Goal: Task Accomplishment & Management: Use online tool/utility

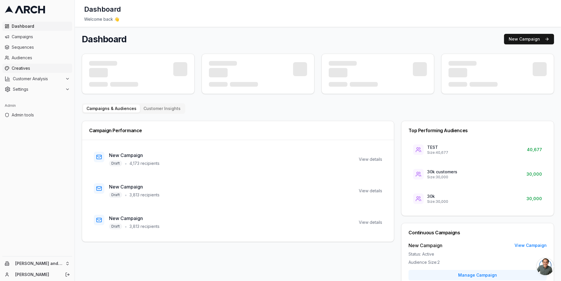
click at [44, 67] on span "Creatives" at bounding box center [41, 68] width 58 height 6
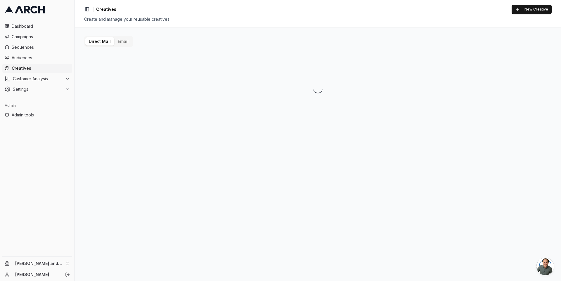
click at [124, 38] on button "Email" at bounding box center [123, 41] width 18 height 8
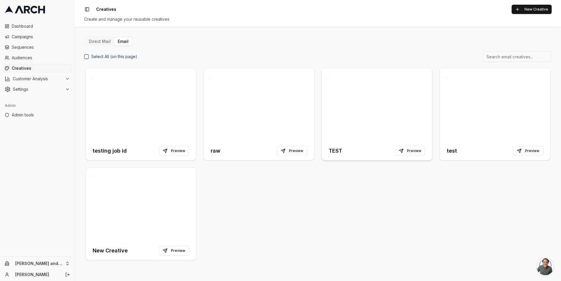
click at [351, 111] on div at bounding box center [377, 105] width 110 height 74
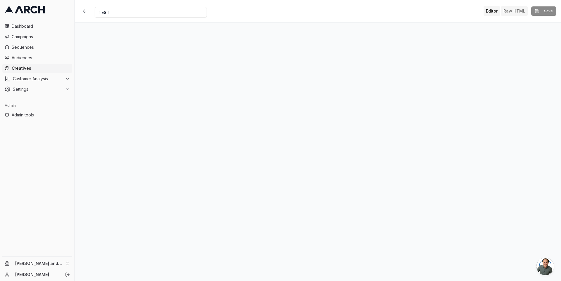
click at [522, 8] on button "Raw HTML" at bounding box center [514, 11] width 27 height 11
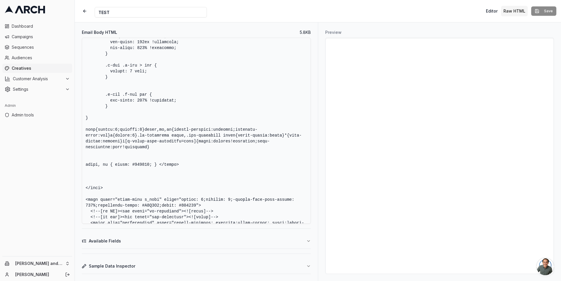
scroll to position [309, 0]
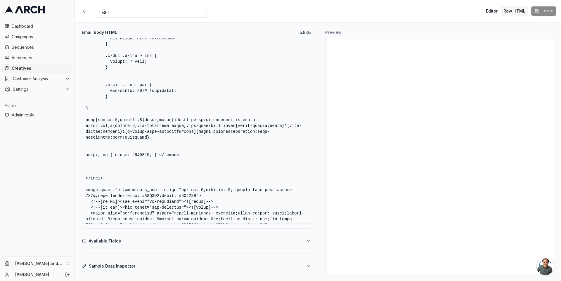
click at [221, 175] on textarea "Email Body HTML" at bounding box center [196, 131] width 229 height 186
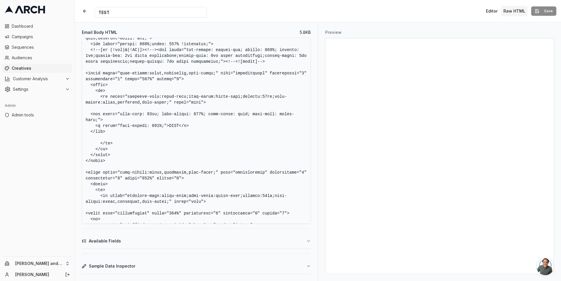
click at [180, 133] on textarea "Email Body HTML" at bounding box center [196, 131] width 229 height 186
paste textarea "{{lastName}}"
click at [181, 131] on textarea "Email Body HTML" at bounding box center [196, 131] width 229 height 186
paste textarea "{{lastName}}"
click at [196, 132] on textarea "Email Body HTML" at bounding box center [196, 131] width 229 height 186
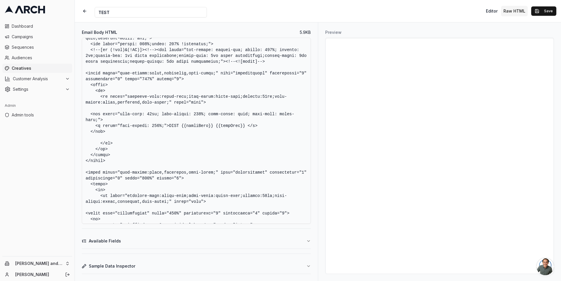
click at [214, 132] on textarea "Email Body HTML" at bounding box center [196, 131] width 229 height 186
type textarea "<!DOCTYPE HTML PUBLIC "-//W3C//DTD XHTML 1.0 Transitional //EN" "http://www.w3.…"
click at [537, 13] on button "Save" at bounding box center [543, 10] width 25 height 9
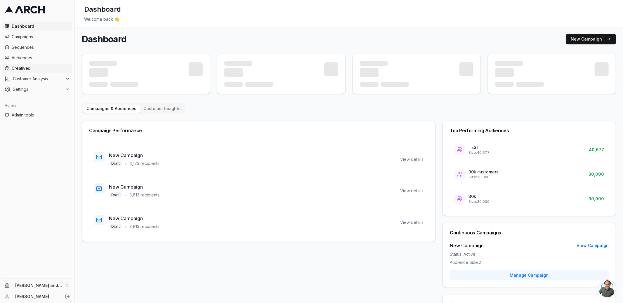
click at [52, 70] on span "Creatives" at bounding box center [41, 68] width 58 height 6
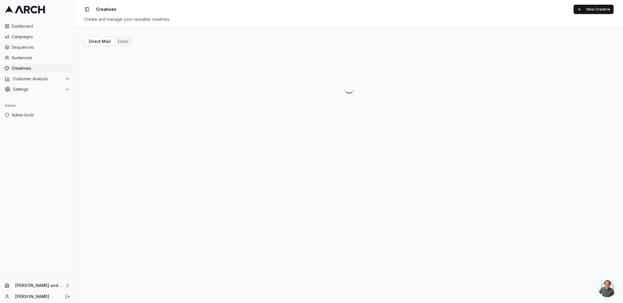
click at [125, 40] on button "Email" at bounding box center [123, 41] width 18 height 8
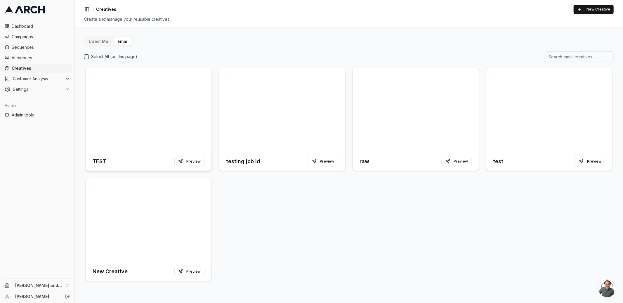
click at [151, 99] on div at bounding box center [149, 110] width 126 height 84
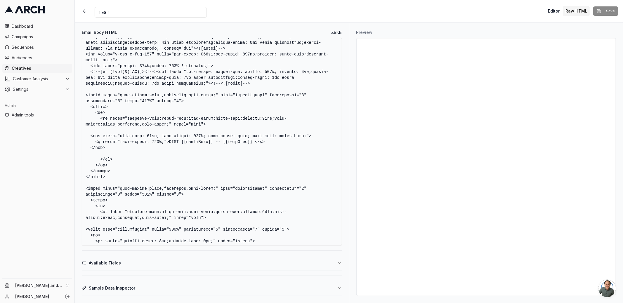
scroll to position [810, 0]
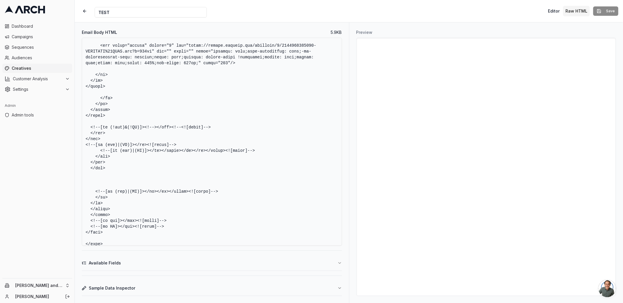
click at [312, 266] on button "Available Fields" at bounding box center [212, 263] width 260 height 15
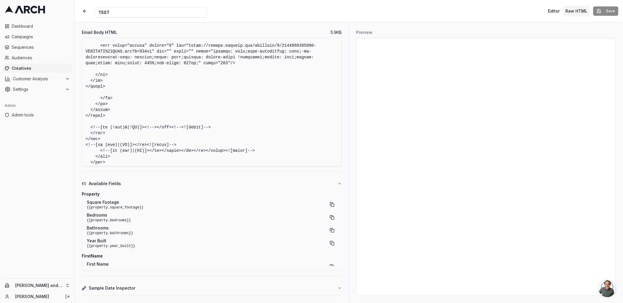
click at [302, 284] on button "Sample Data Inspector" at bounding box center [212, 288] width 260 height 15
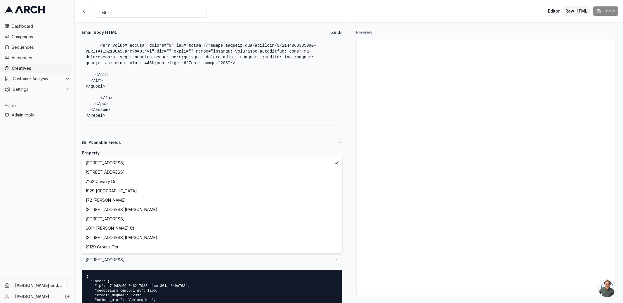
click at [184, 260] on html "Dashboard Campaigns Sequences Audiences Creatives Customer Analysis Settings Ad…" at bounding box center [311, 151] width 623 height 303
select select "87a47c2f-4350-4b37-9012-4282e1e47973"
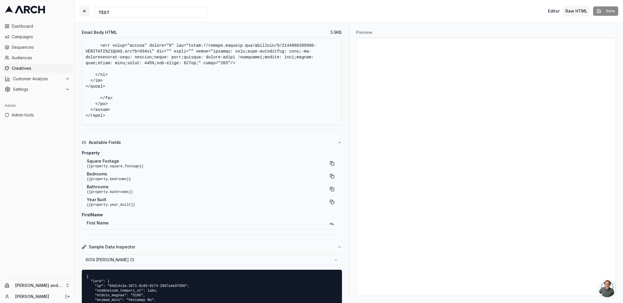
click at [84, 8] on button "button" at bounding box center [84, 11] width 11 height 11
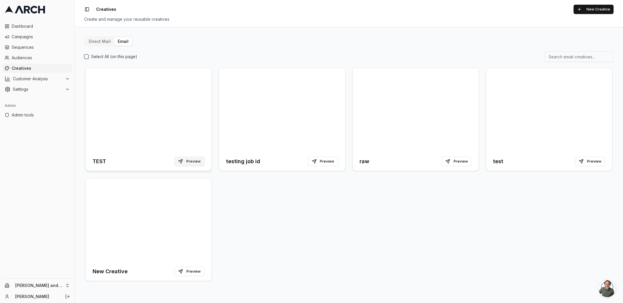
click at [195, 161] on button "Preview" at bounding box center [189, 161] width 30 height 9
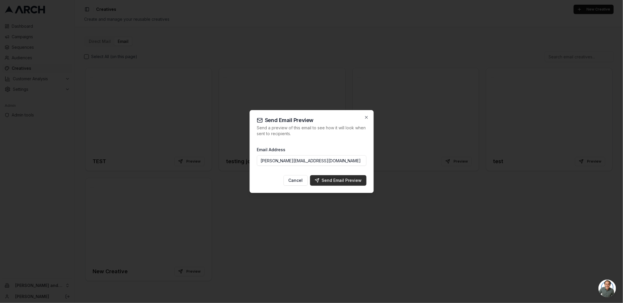
click at [333, 180] on div "Send Email Preview" at bounding box center [338, 181] width 47 height 6
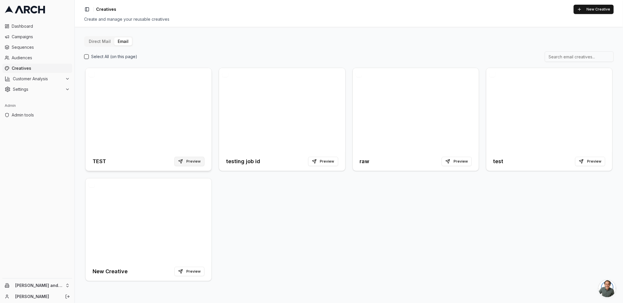
click at [188, 158] on button "Preview" at bounding box center [189, 161] width 30 height 9
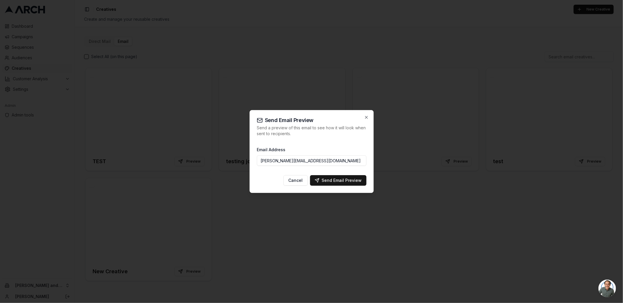
click at [316, 165] on input "jimmy@getarch.com" at bounding box center [312, 160] width 110 height 11
click at [271, 162] on input "jimmy@getarch.com" at bounding box center [312, 160] width 110 height 11
click at [332, 179] on div "Send Email Preview" at bounding box center [338, 181] width 47 height 6
type input "jimmy@getarch.com"
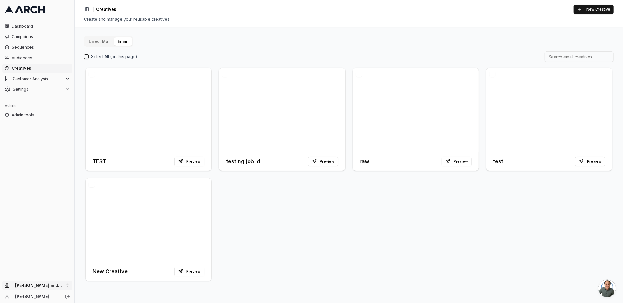
click at [67, 285] on html "Dashboard Campaigns Sequences Audiences Creatives Customer Analysis Settings Ad…" at bounding box center [311, 151] width 623 height 303
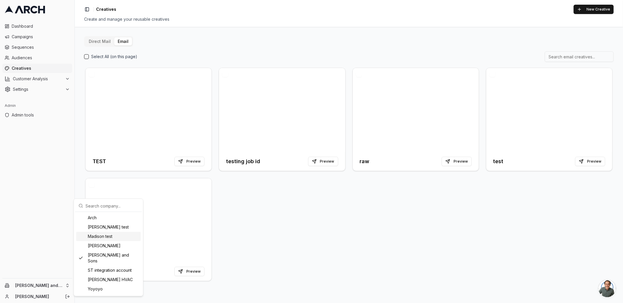
click at [257, 252] on html "Dashboard Campaigns Sequences Audiences Creatives Customer Analysis Settings Ad…" at bounding box center [311, 151] width 623 height 303
click at [233, 204] on div "TEST Preview testing job id Preview raw Preview test Preview New Creative Previ…" at bounding box center [349, 175] width 530 height 216
